Goal: Transaction & Acquisition: Purchase product/service

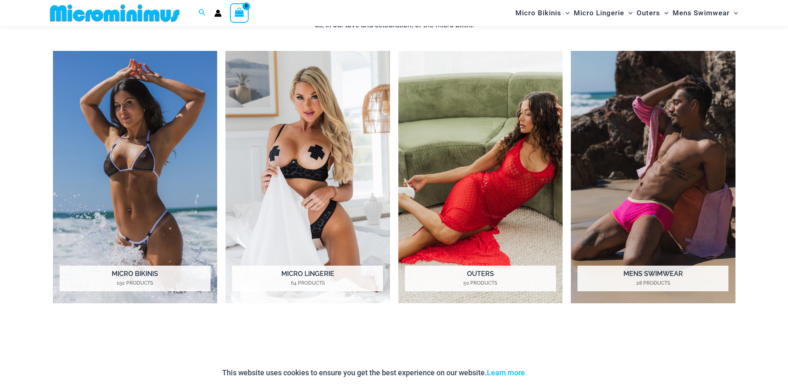
scroll to position [738, 0]
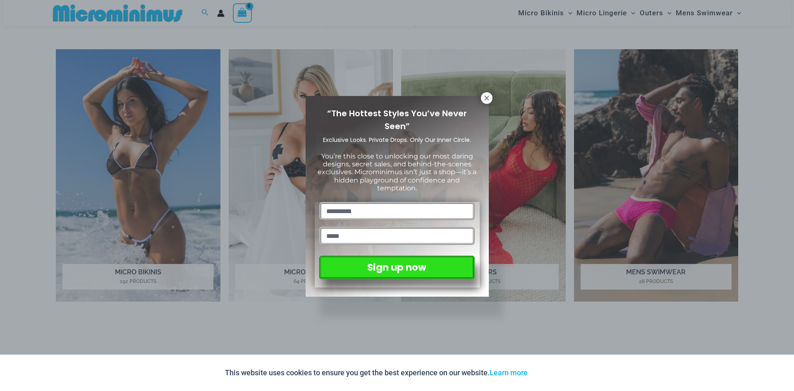
click at [486, 98] on icon at bounding box center [486, 98] width 5 height 5
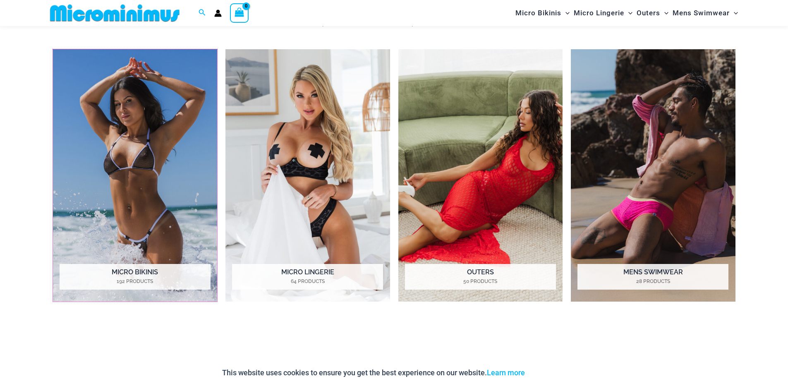
click at [136, 278] on mark "192 Products" at bounding box center [135, 281] width 151 height 7
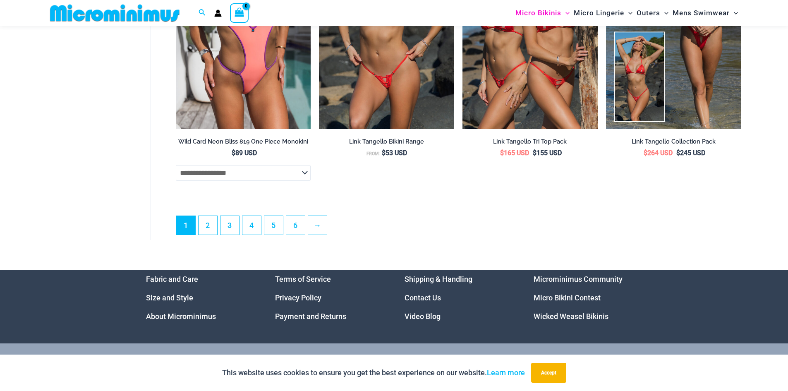
scroll to position [2395, 0]
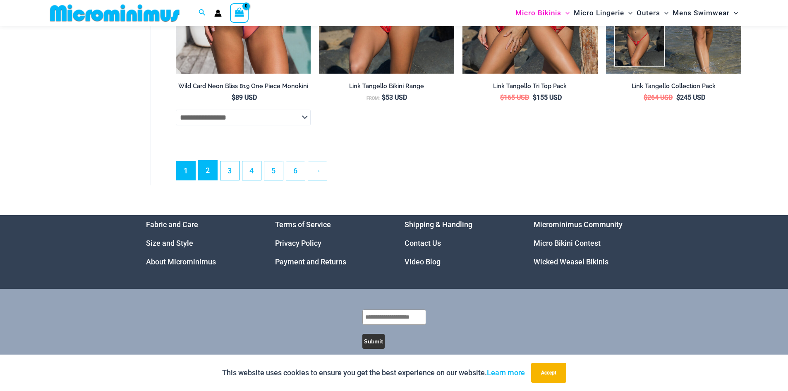
click at [206, 180] on link "2" at bounding box center [208, 169] width 19 height 19
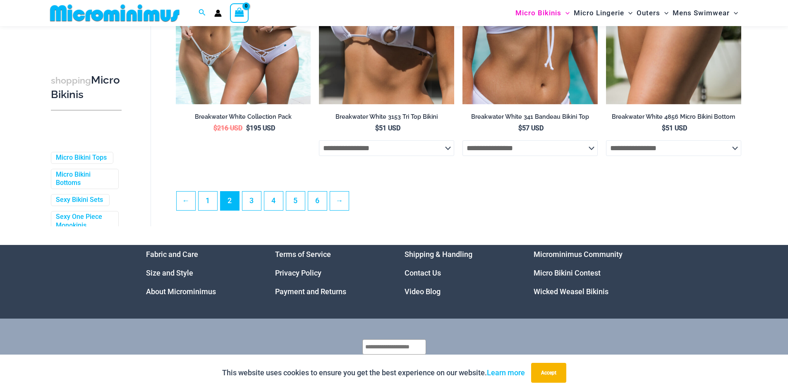
scroll to position [2227, 0]
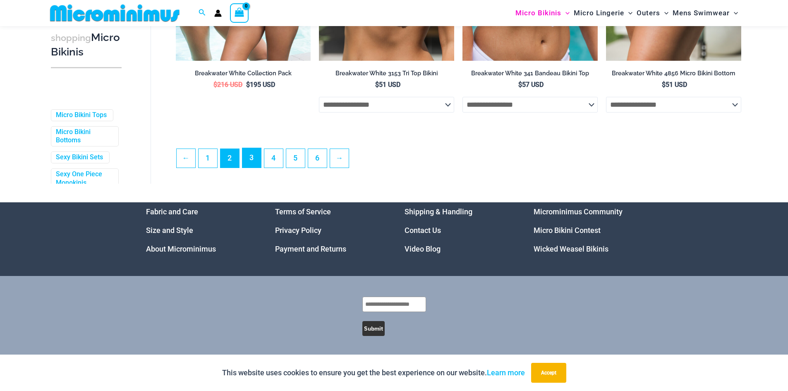
click at [251, 167] on link "3" at bounding box center [251, 157] width 19 height 19
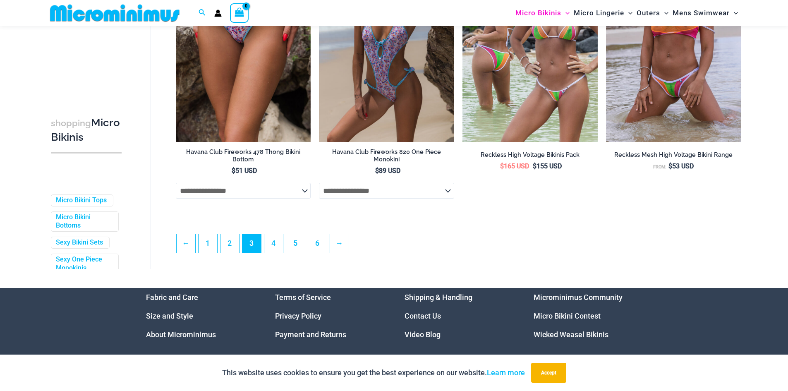
scroll to position [2144, 0]
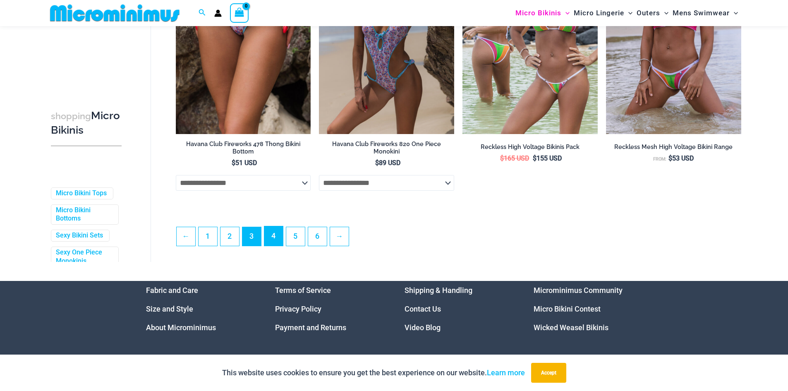
click at [270, 244] on link "4" at bounding box center [273, 235] width 19 height 19
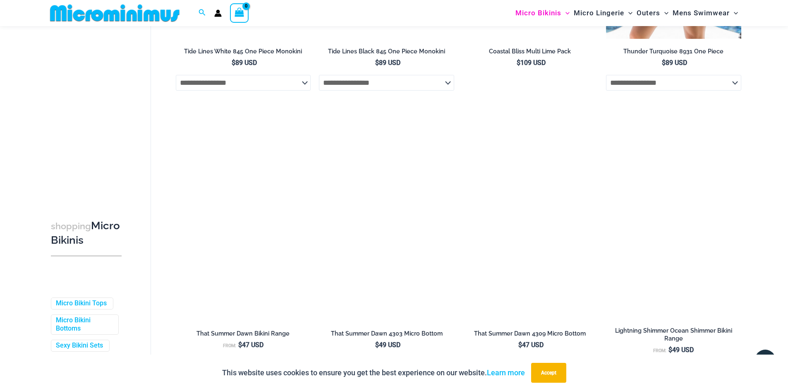
scroll to position [1689, 0]
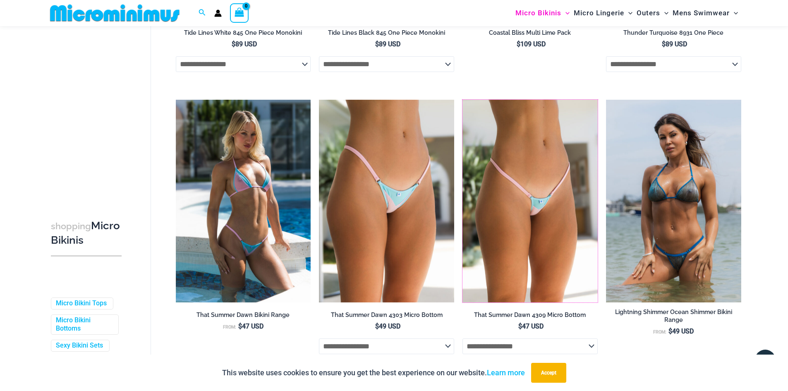
click at [462, 100] on img at bounding box center [462, 100] width 0 height 0
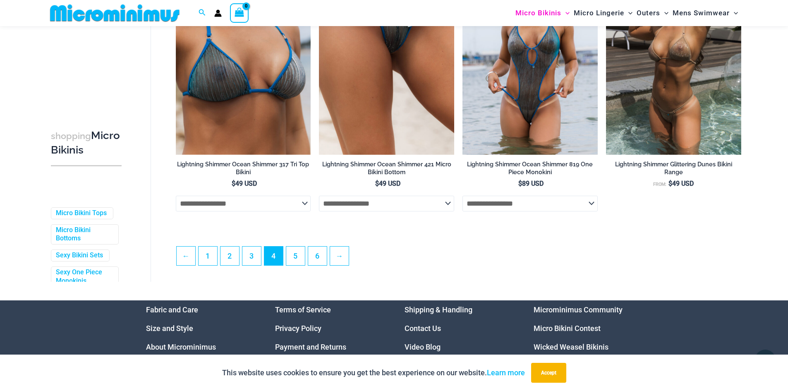
scroll to position [2185, 0]
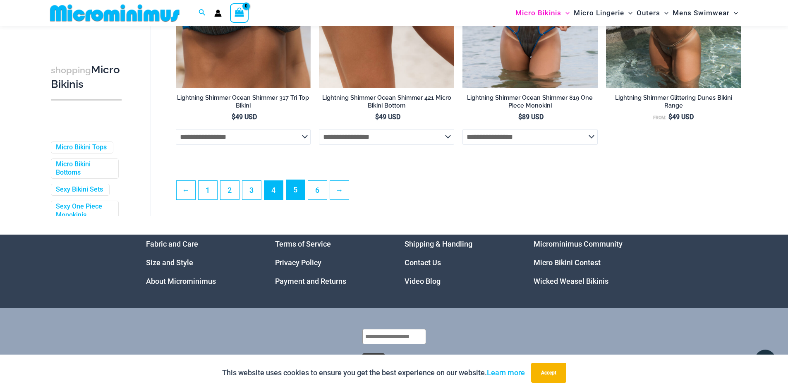
click at [295, 199] on link "5" at bounding box center [295, 189] width 19 height 19
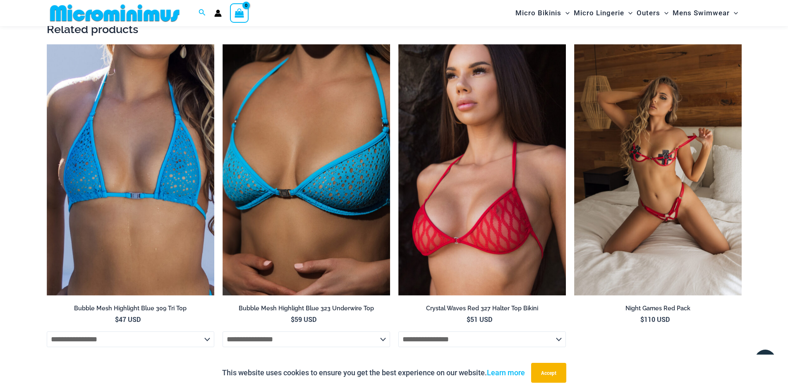
scroll to position [1565, 0]
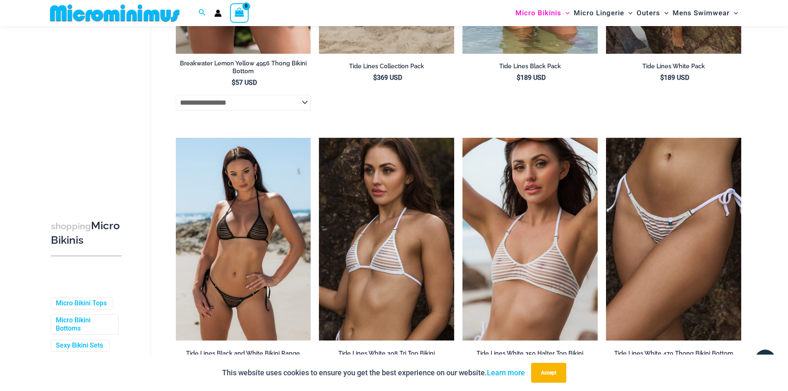
scroll to position [2144, 0]
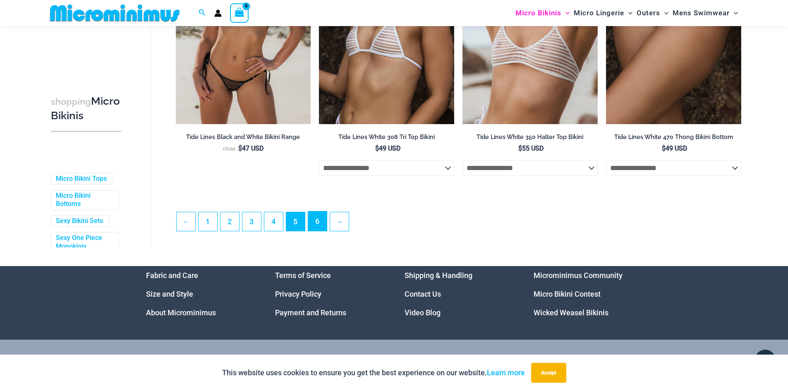
click at [317, 223] on link "6" at bounding box center [317, 220] width 19 height 19
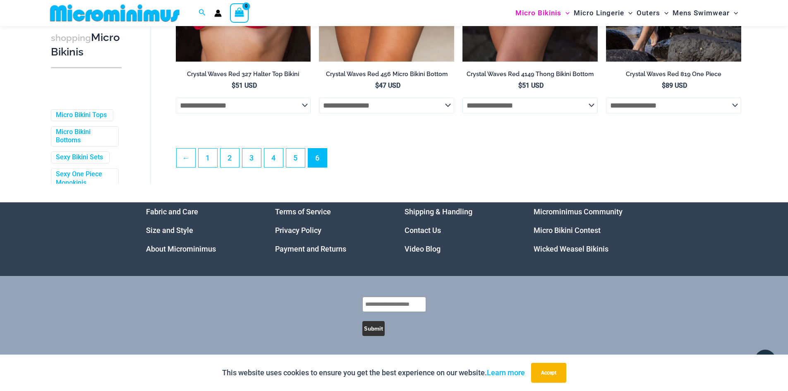
scroll to position [2238, 0]
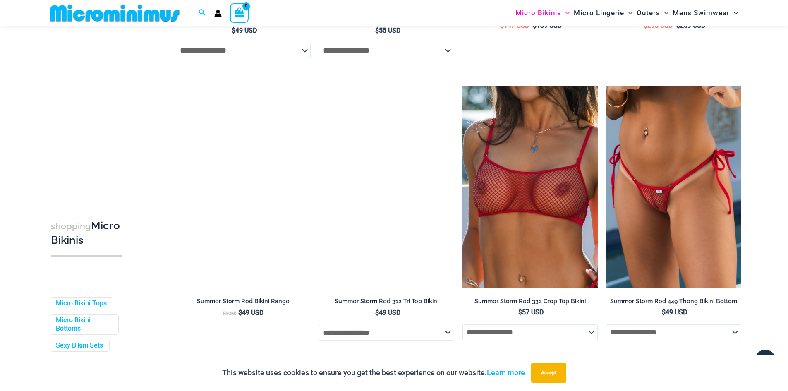
scroll to position [862, 0]
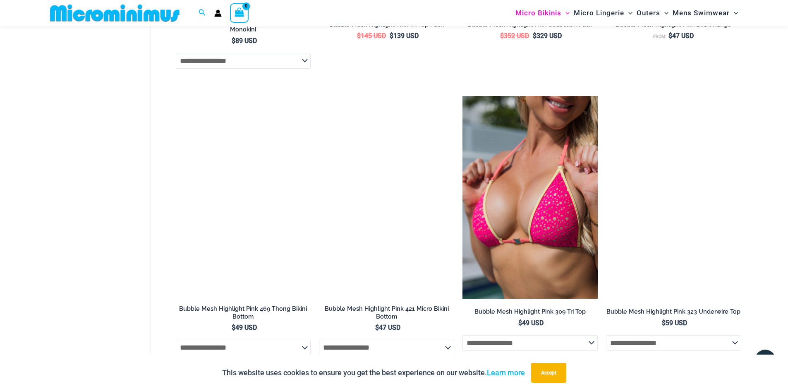
scroll to position [1316, 0]
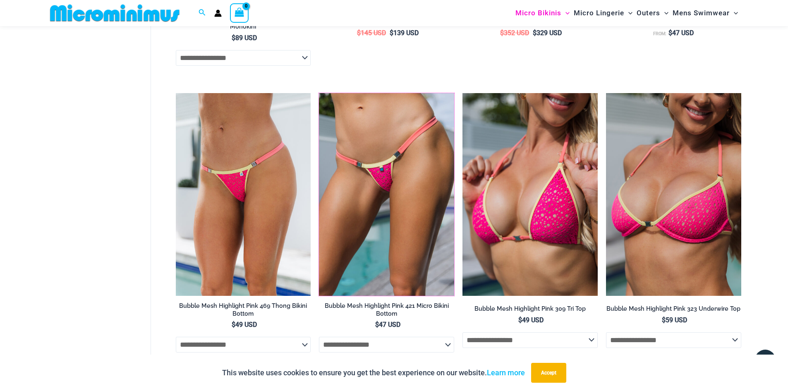
click at [319, 93] on img at bounding box center [319, 93] width 0 height 0
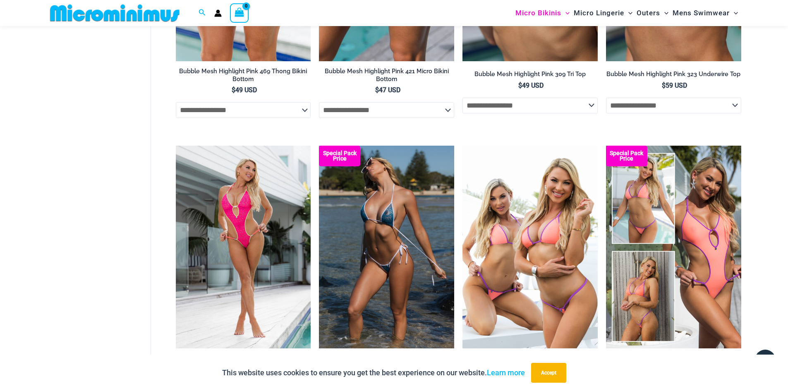
scroll to position [1606, 0]
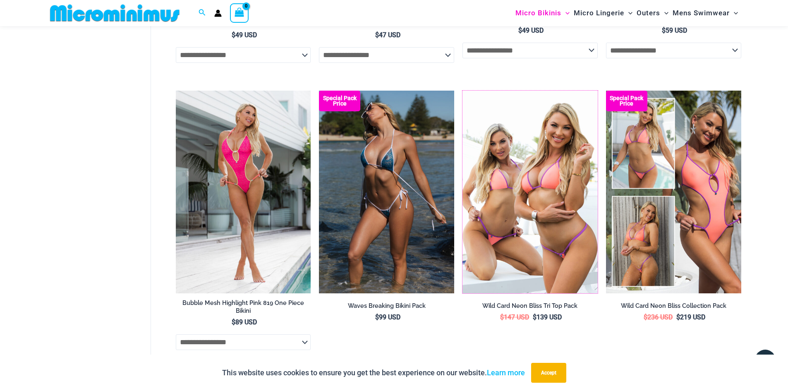
click at [462, 91] on img at bounding box center [462, 91] width 0 height 0
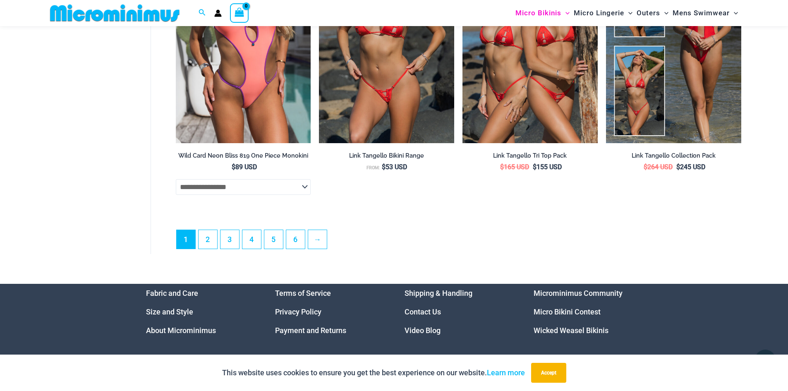
scroll to position [2350, 0]
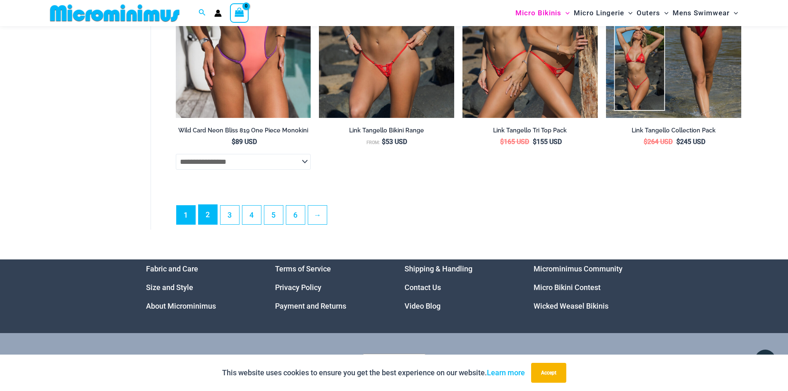
click at [209, 224] on link "2" at bounding box center [208, 214] width 19 height 19
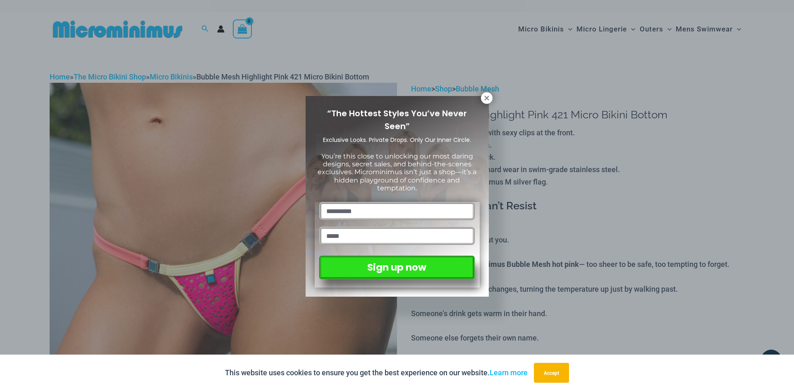
click at [490, 96] on icon at bounding box center [486, 97] width 7 height 7
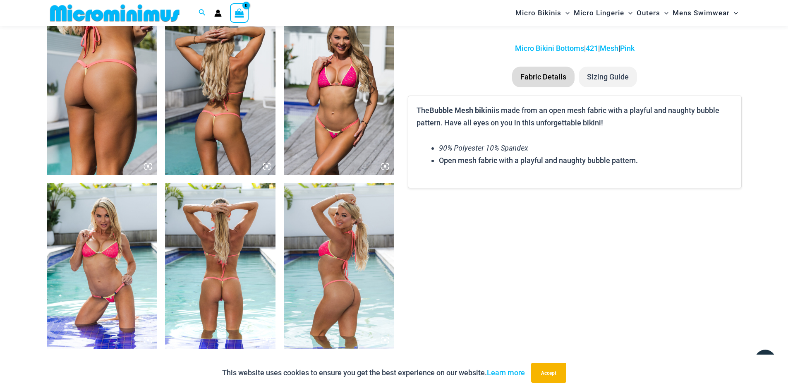
scroll to position [614, 0]
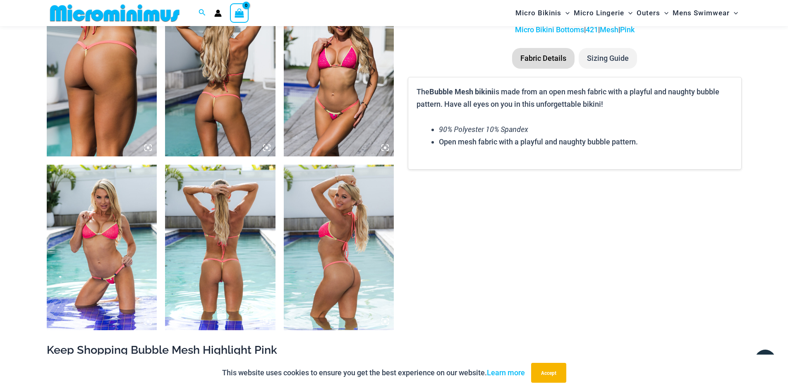
click at [207, 266] on img at bounding box center [220, 247] width 110 height 165
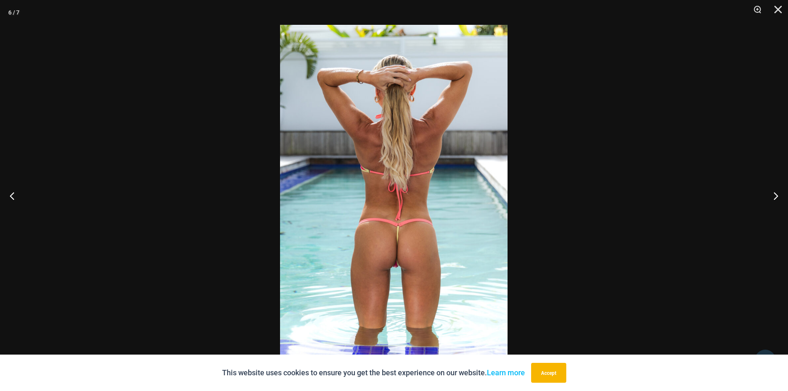
click at [780, 195] on button "Next" at bounding box center [772, 195] width 31 height 41
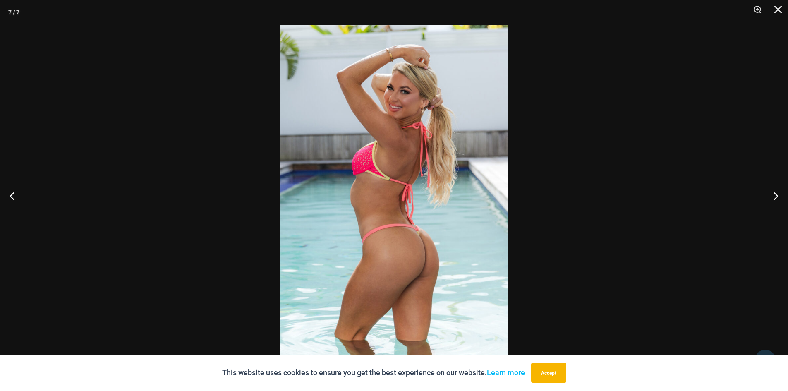
click at [780, 195] on button "Next" at bounding box center [772, 195] width 31 height 41
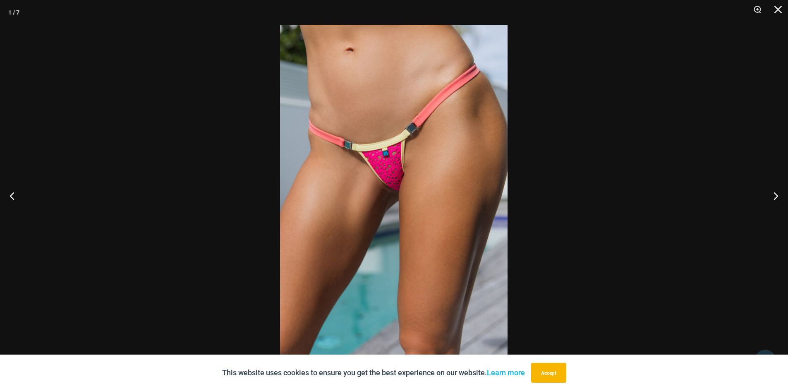
click at [780, 195] on button "Next" at bounding box center [772, 195] width 31 height 41
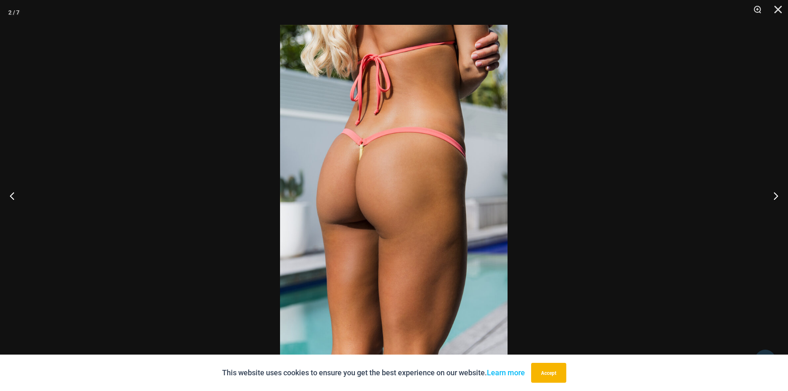
click at [780, 195] on button "Next" at bounding box center [772, 195] width 31 height 41
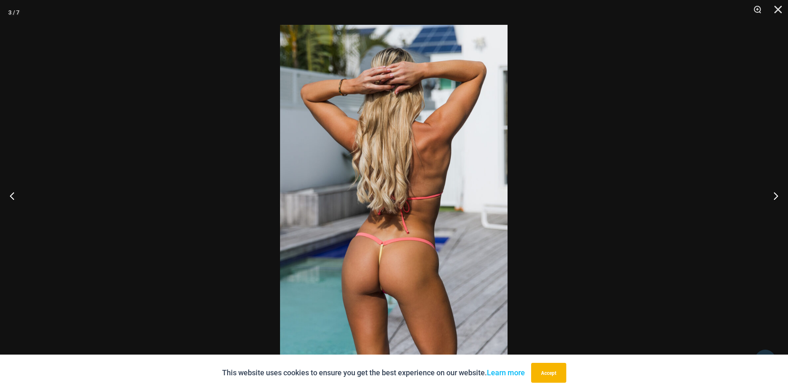
click at [780, 195] on button "Next" at bounding box center [772, 195] width 31 height 41
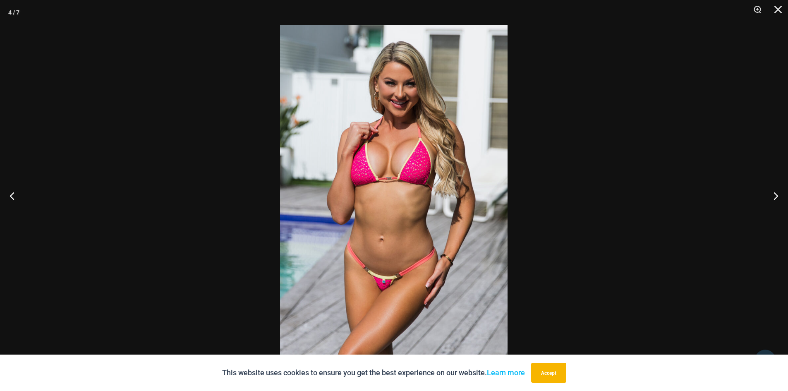
click at [781, 195] on button "Next" at bounding box center [772, 195] width 31 height 41
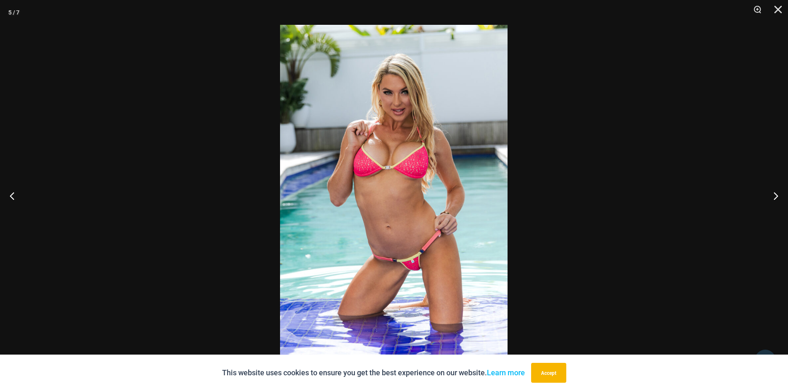
click at [781, 195] on button "Next" at bounding box center [772, 195] width 31 height 41
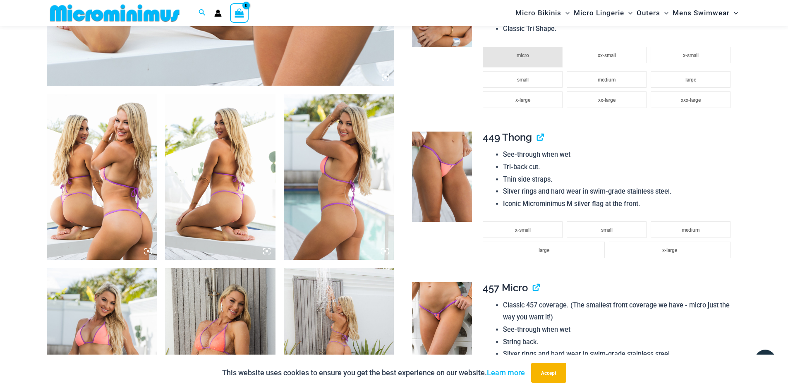
scroll to position [531, 0]
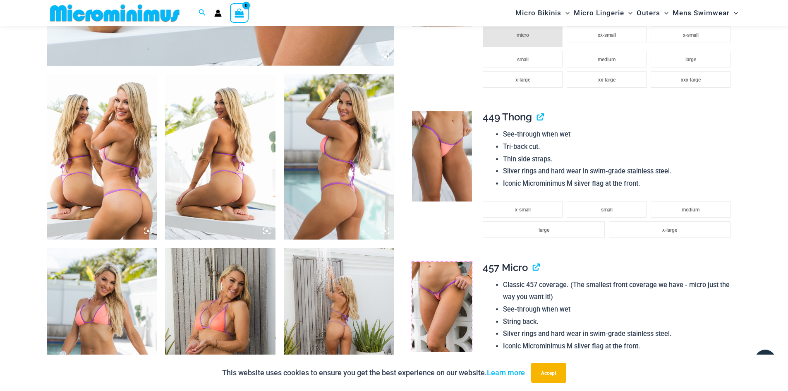
click at [436, 315] on img at bounding box center [442, 307] width 60 height 90
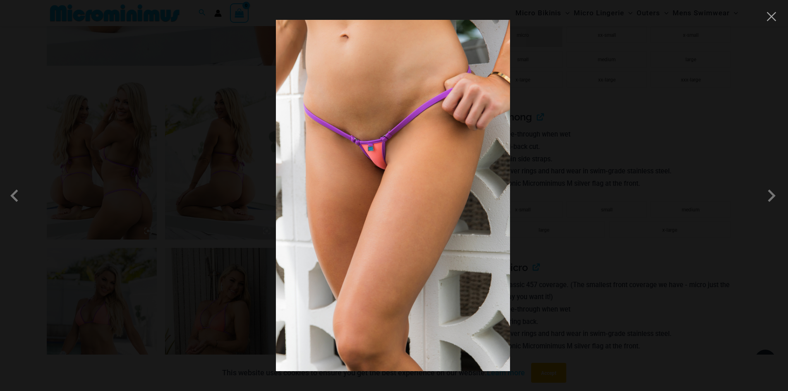
click at [772, 195] on span at bounding box center [771, 195] width 25 height 25
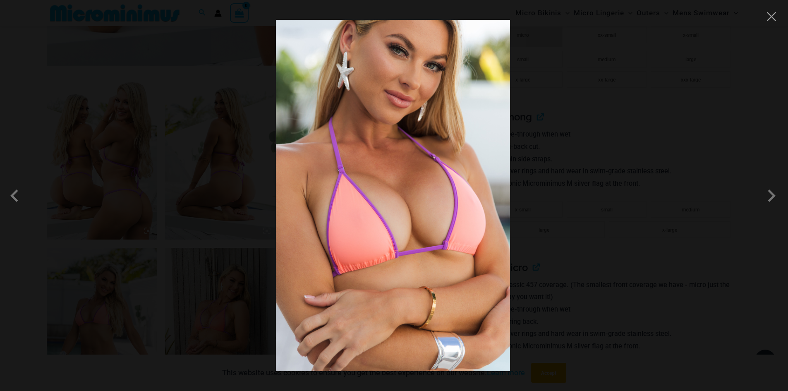
click at [772, 195] on span at bounding box center [771, 195] width 25 height 25
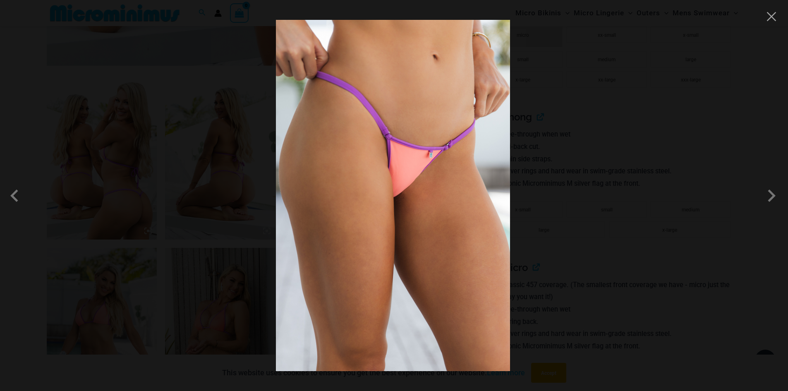
click at [682, 227] on div at bounding box center [394, 195] width 788 height 391
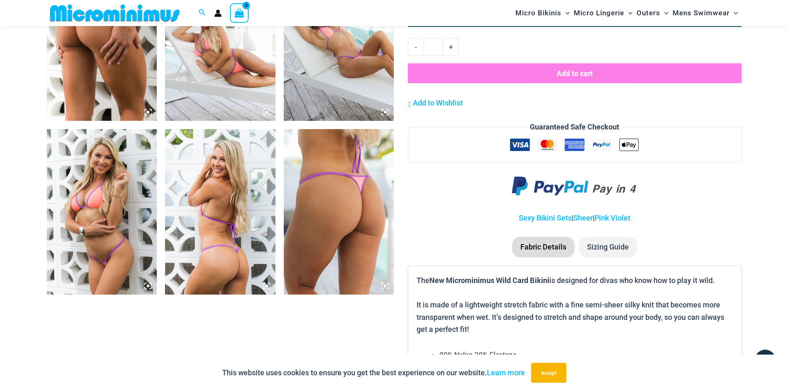
scroll to position [1027, 0]
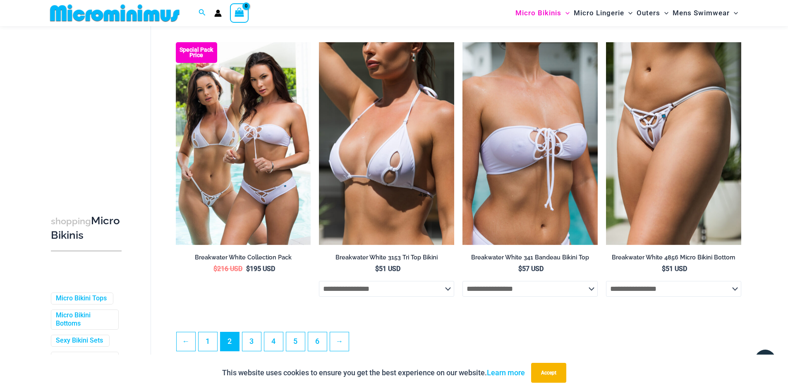
scroll to position [2062, 0]
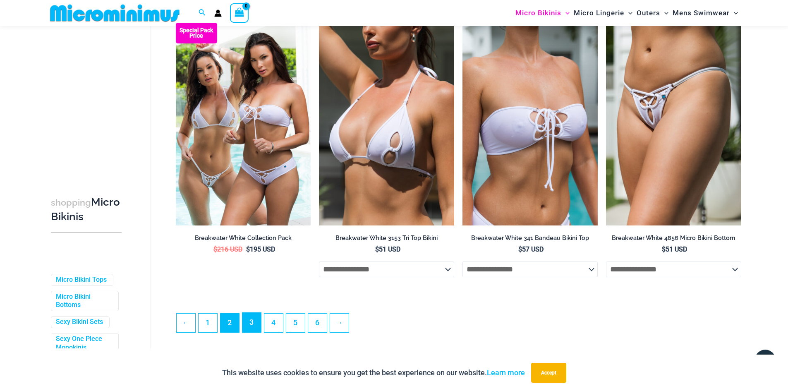
click at [256, 332] on link "3" at bounding box center [251, 322] width 19 height 19
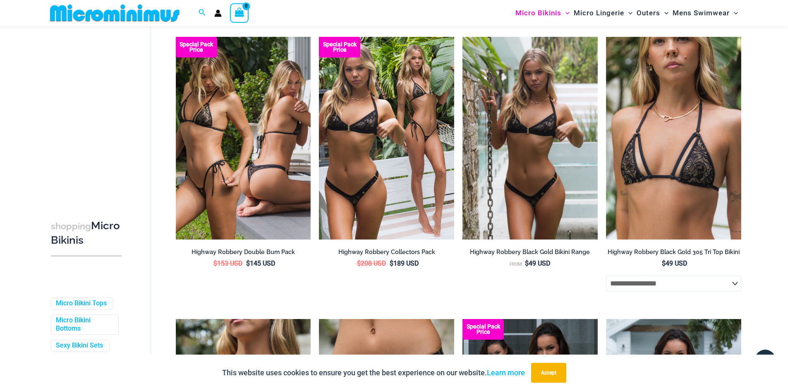
scroll to position [904, 0]
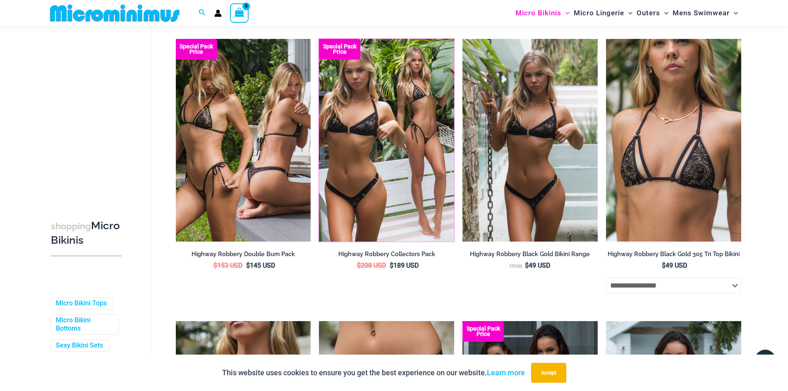
click at [319, 39] on img at bounding box center [319, 39] width 0 height 0
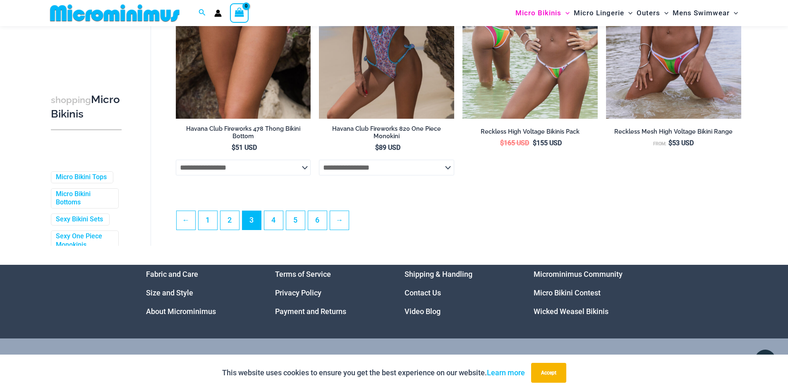
scroll to position [2186, 0]
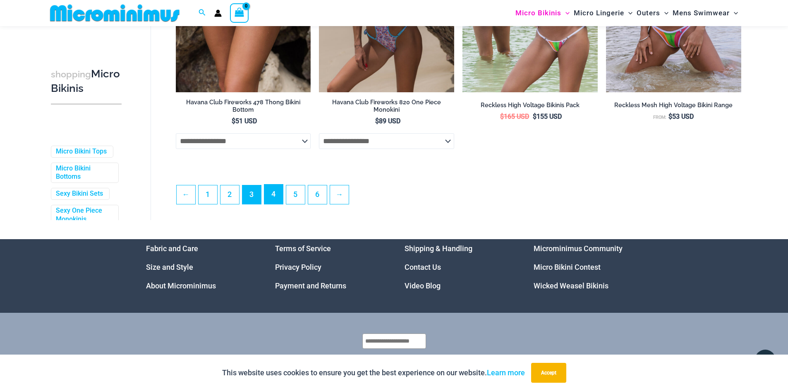
click at [275, 201] on link "4" at bounding box center [273, 193] width 19 height 19
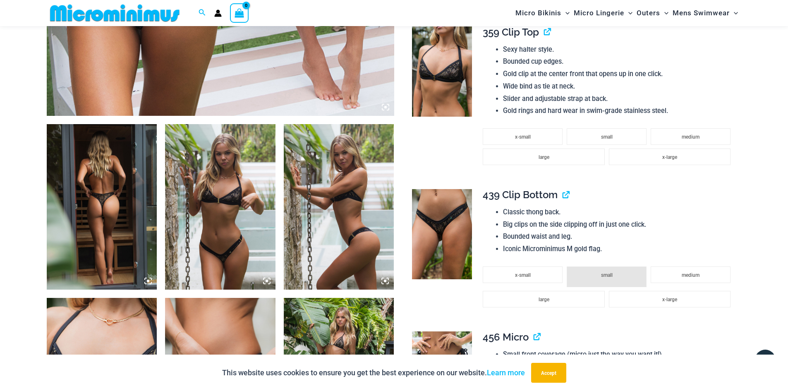
scroll to position [578, 0]
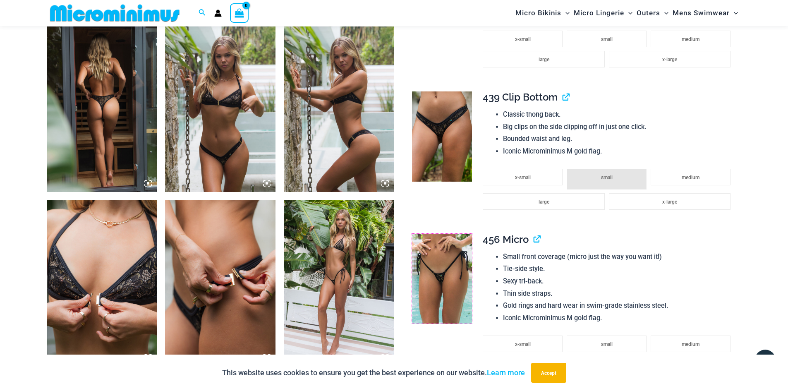
click at [448, 264] on img at bounding box center [442, 279] width 60 height 90
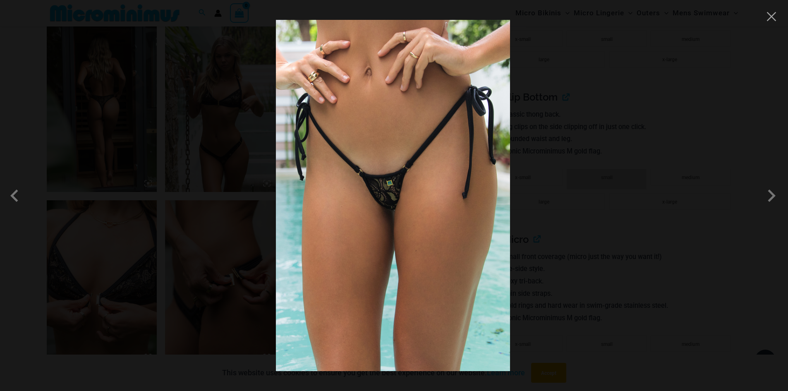
click at [773, 198] on span at bounding box center [771, 195] width 25 height 25
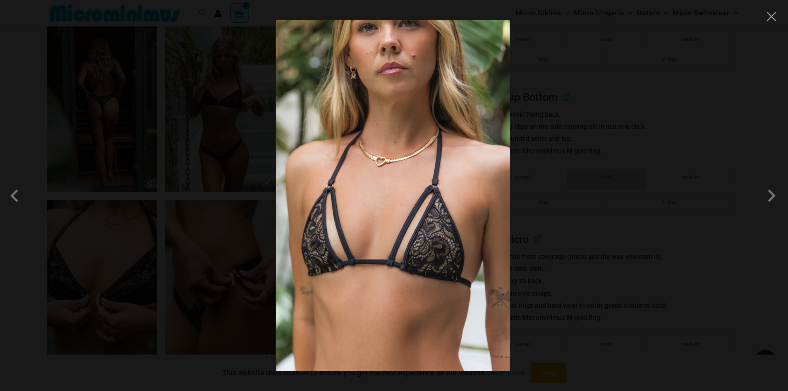
click at [773, 198] on span at bounding box center [771, 195] width 25 height 25
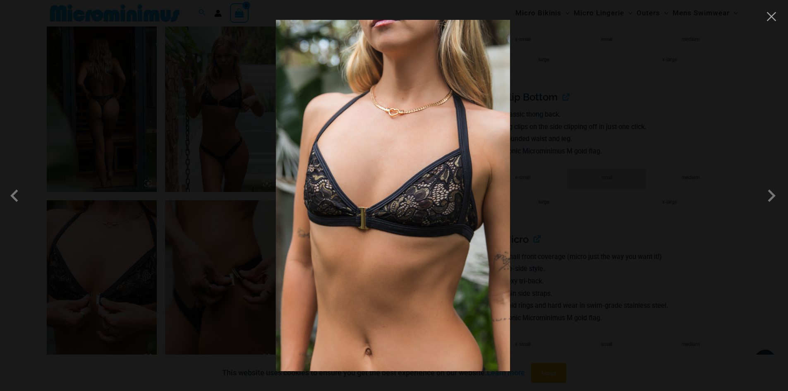
click at [773, 198] on span at bounding box center [771, 195] width 25 height 25
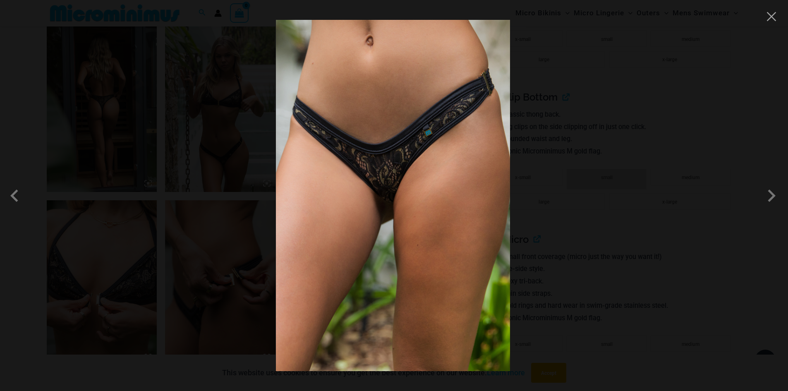
click at [770, 198] on span at bounding box center [771, 195] width 25 height 25
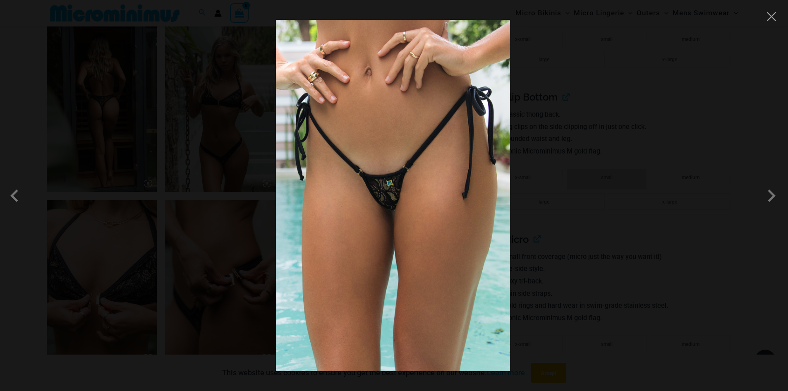
click at [770, 198] on span at bounding box center [771, 195] width 25 height 25
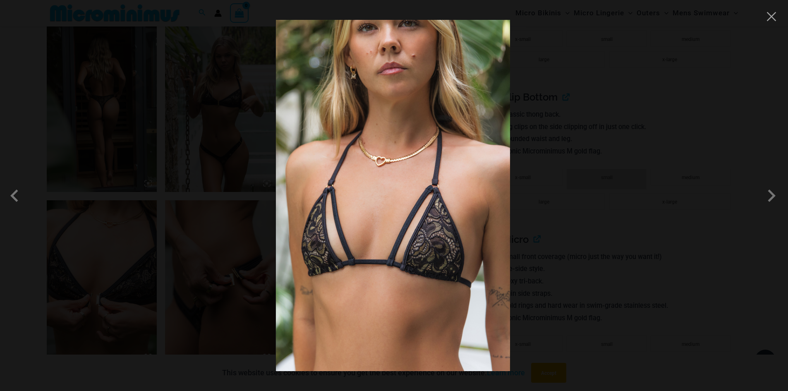
click at [702, 196] on div at bounding box center [394, 195] width 788 height 391
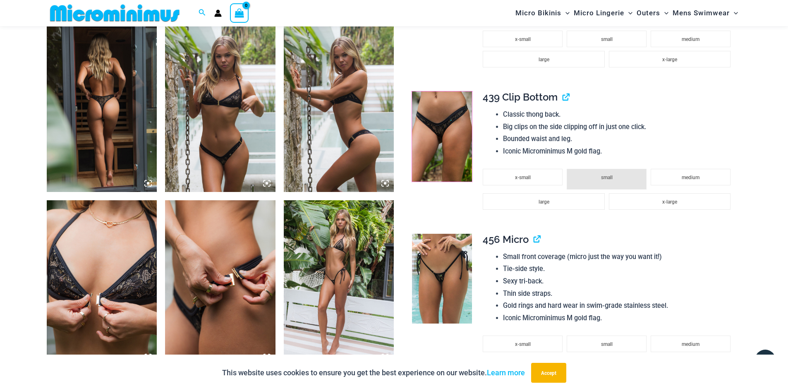
click at [445, 120] on img at bounding box center [442, 136] width 60 height 90
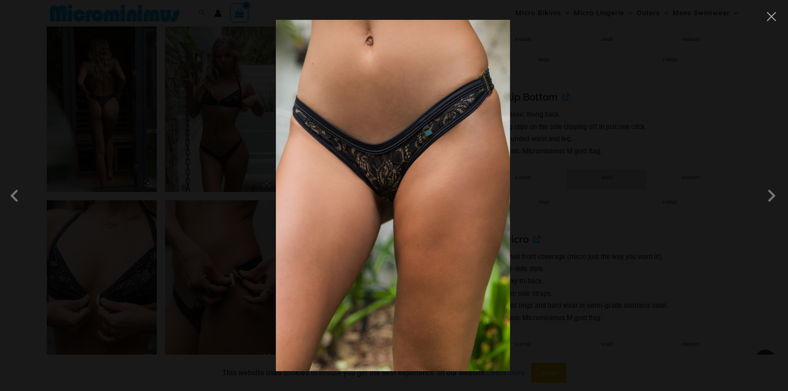
click at [771, 194] on span at bounding box center [771, 195] width 25 height 25
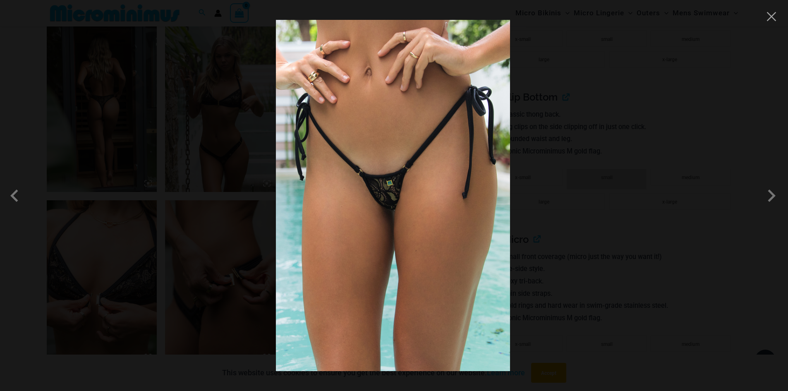
click at [771, 194] on span at bounding box center [771, 195] width 25 height 25
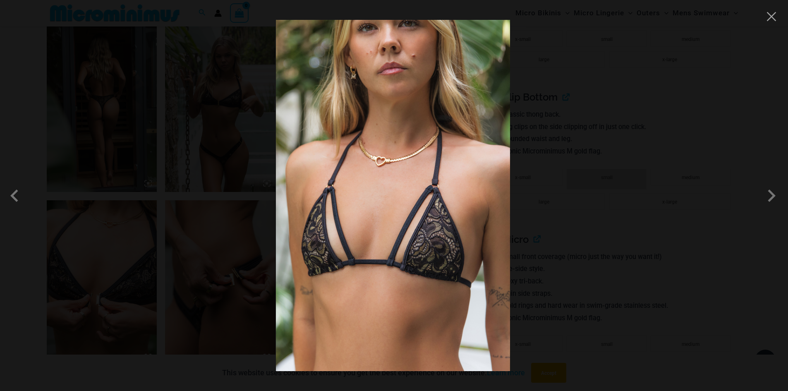
click at [736, 254] on div at bounding box center [394, 195] width 788 height 391
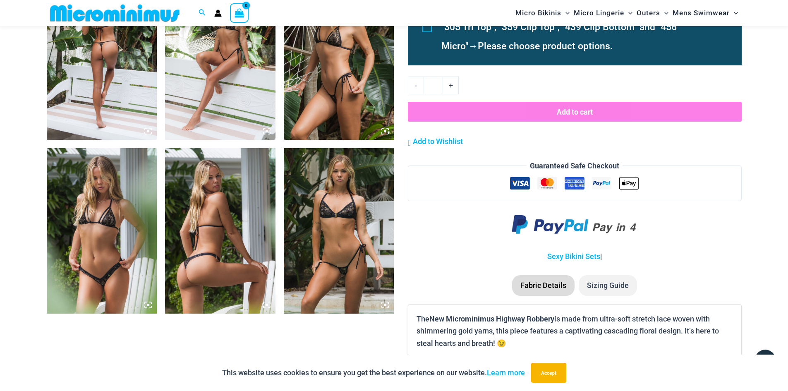
scroll to position [992, 0]
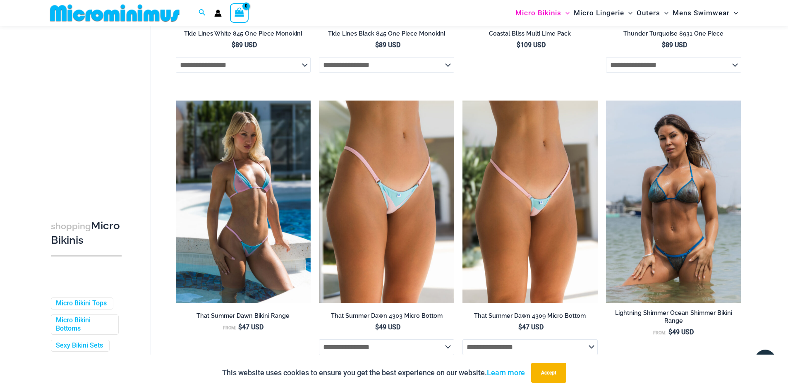
scroll to position [1689, 0]
click at [176, 100] on img at bounding box center [176, 100] width 0 height 0
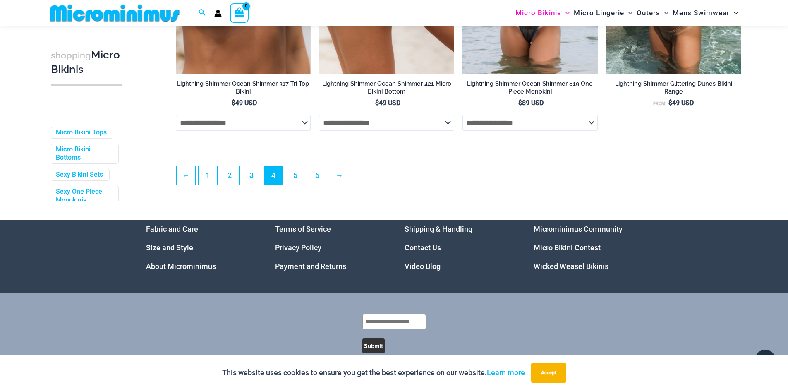
scroll to position [2226, 0]
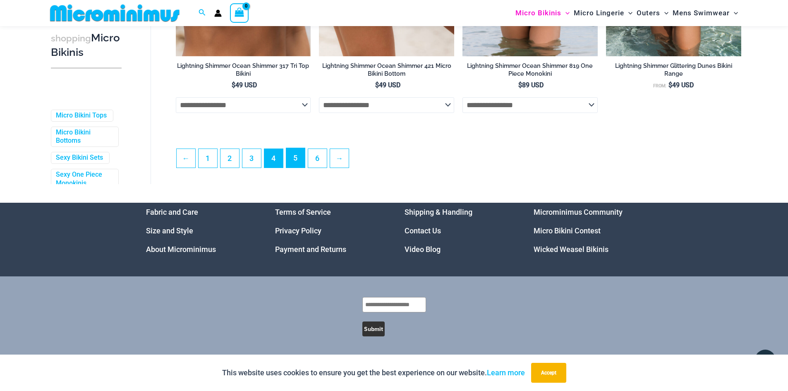
click at [299, 156] on link "5" at bounding box center [295, 157] width 19 height 19
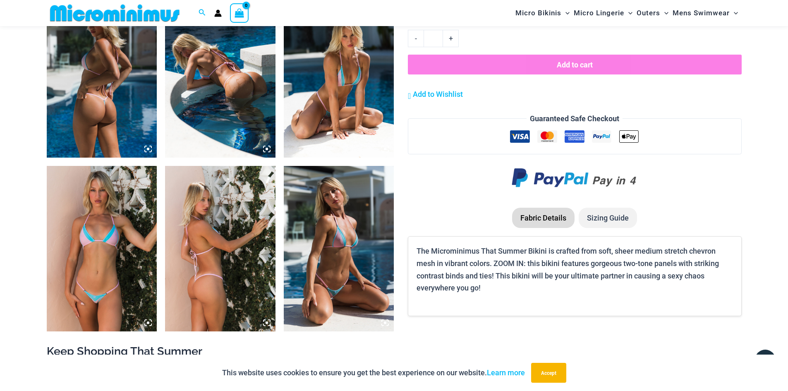
scroll to position [737, 0]
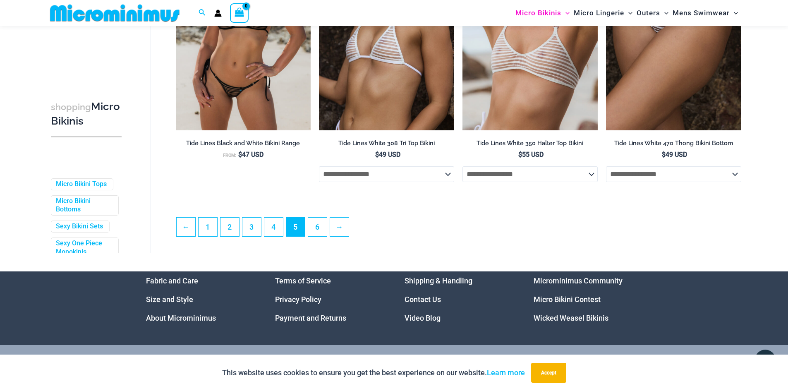
scroll to position [2145, 0]
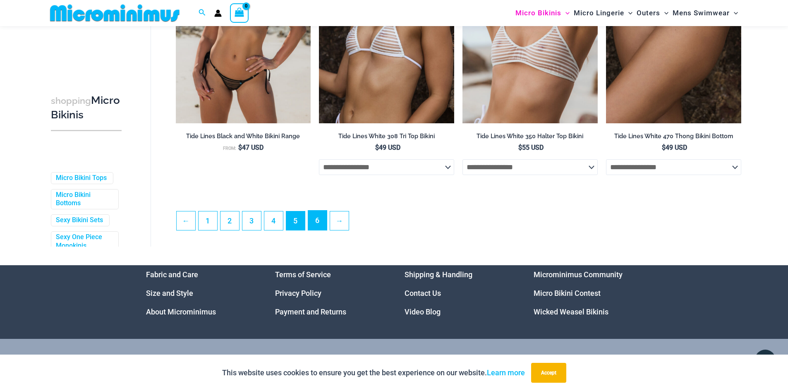
click at [312, 228] on link "6" at bounding box center [317, 220] width 19 height 19
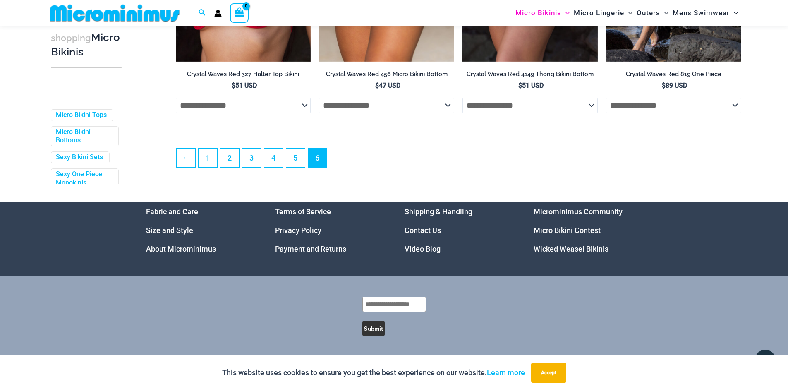
scroll to position [2238, 0]
